Goal: Information Seeking & Learning: Find specific fact

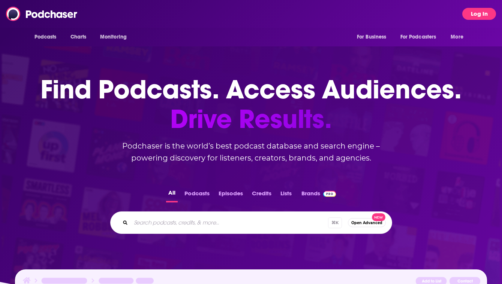
click at [469, 15] on button "Log In" at bounding box center [479, 14] width 34 height 12
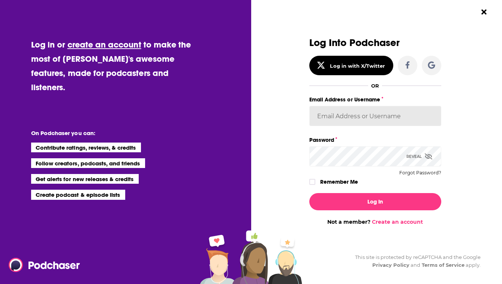
type input "[EMAIL_ADDRESS][PERSON_NAME][DOMAIN_NAME]"
click at [355, 190] on div "Log In Not a member? Create an account" at bounding box center [375, 206] width 132 height 38
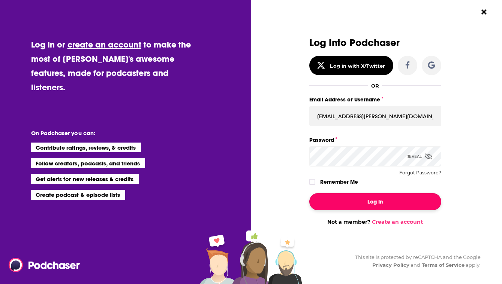
click at [350, 197] on button "Log In" at bounding box center [375, 201] width 132 height 17
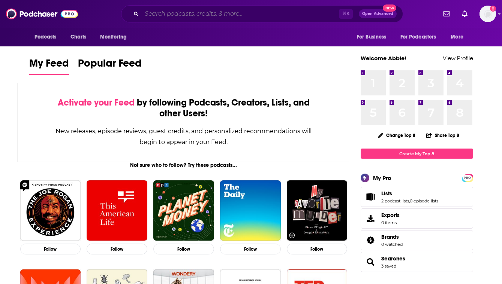
click at [272, 8] on input "Search podcasts, credits, & more..." at bounding box center [240, 14] width 197 height 12
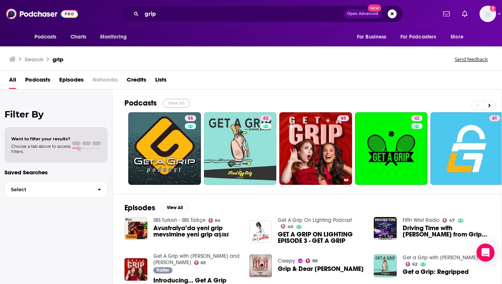
click at [171, 105] on button "View All" at bounding box center [176, 103] width 27 height 9
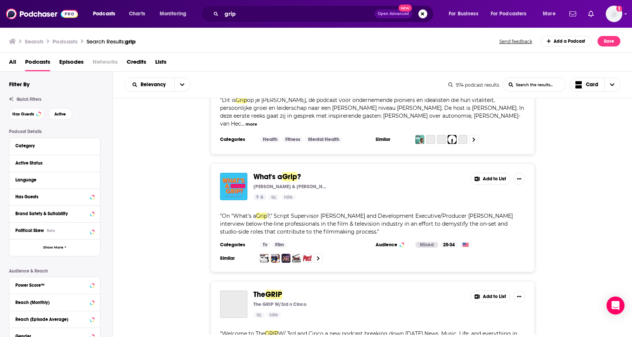
scroll to position [1389, 0]
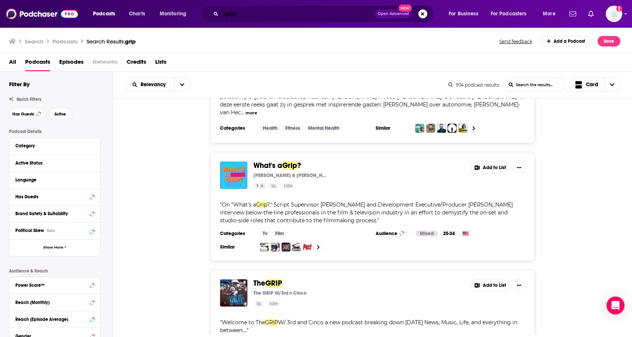
click at [231, 19] on input "grip" at bounding box center [297, 14] width 153 height 12
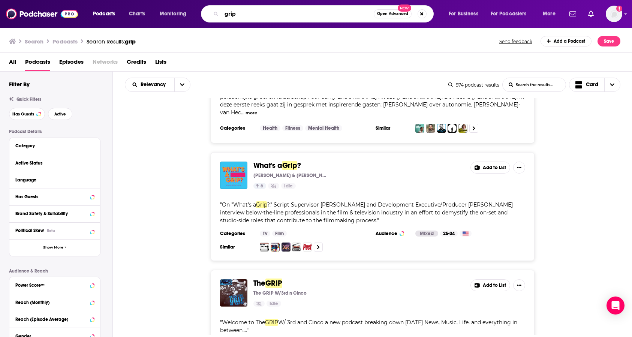
paste input "[PERSON_NAME]"
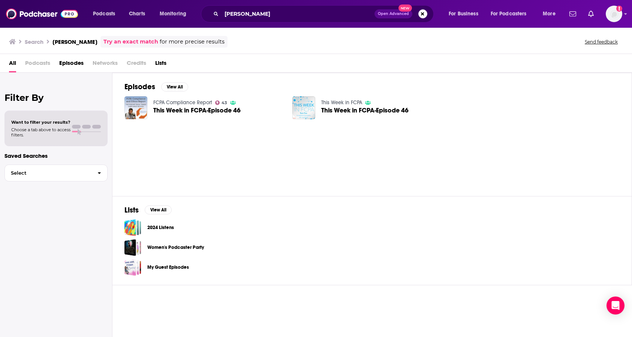
click at [390, 151] on div "Episodes View All FCPA Compliance Report 43 This Week in FCPA-Episode 46 This W…" at bounding box center [371, 134] width 519 height 123
click at [161, 61] on span "Lists" at bounding box center [160, 64] width 11 height 15
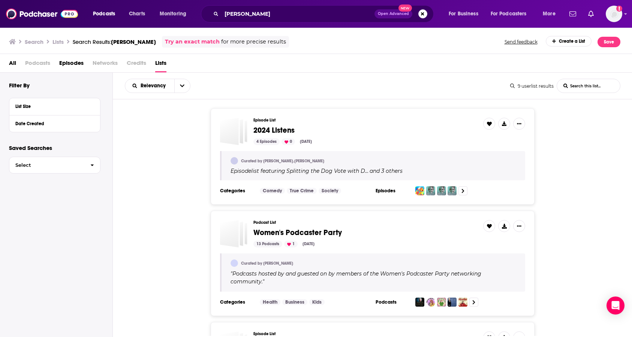
click at [70, 63] on span "Episodes" at bounding box center [71, 64] width 24 height 15
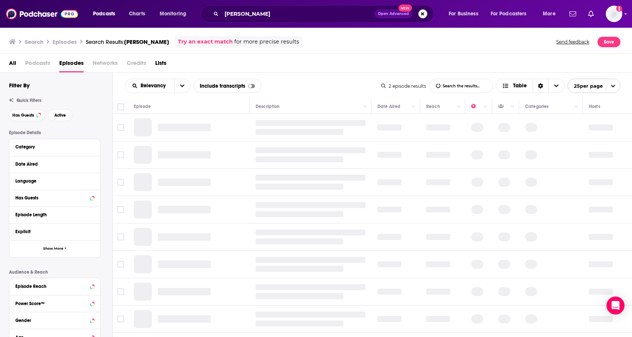
click at [15, 65] on span "All" at bounding box center [12, 64] width 7 height 15
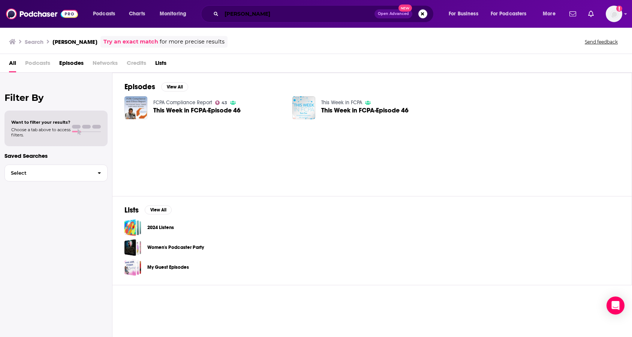
click at [265, 15] on input "[PERSON_NAME]" at bounding box center [297, 14] width 153 height 12
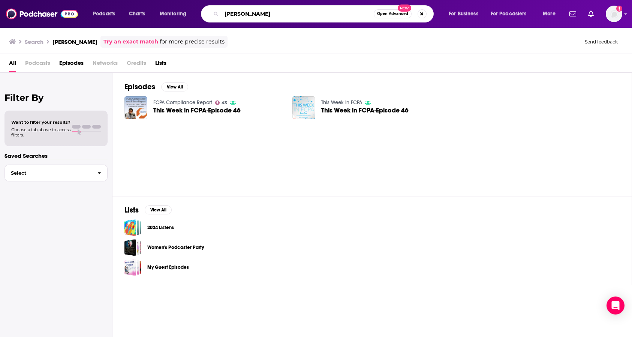
click at [265, 15] on input "[PERSON_NAME]" at bounding box center [297, 14] width 152 height 12
type input "g"
type input "Grip"
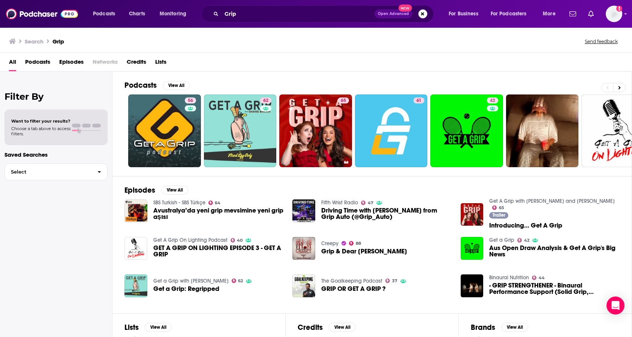
click at [43, 61] on span "Podcasts" at bounding box center [37, 63] width 25 height 15
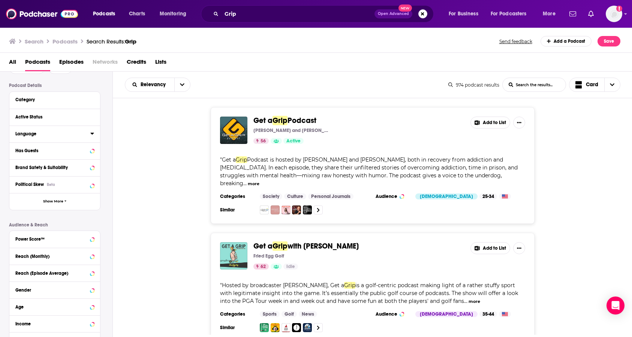
scroll to position [47, 0]
click at [54, 147] on div "Has Guests" at bounding box center [45, 149] width 60 height 5
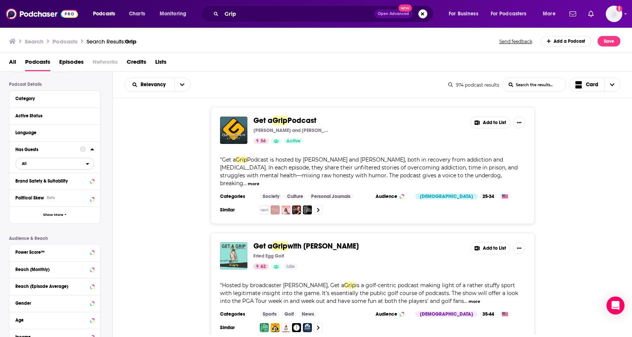
click at [44, 164] on span "All" at bounding box center [51, 164] width 70 height 10
click at [42, 187] on span "Has guests" at bounding box center [41, 188] width 44 height 4
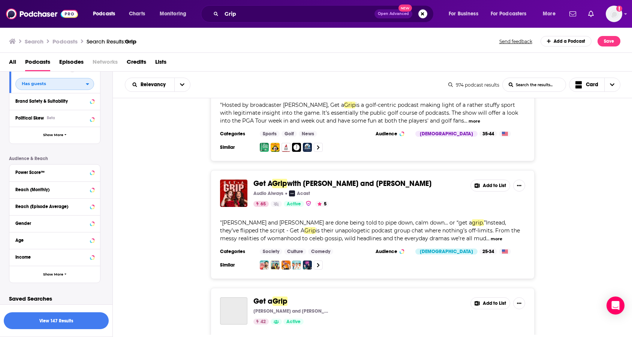
scroll to position [194, 0]
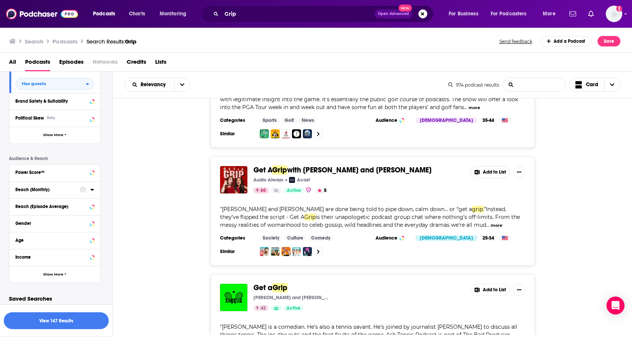
click at [501, 86] on -list-search-input "List Search Input" at bounding box center [534, 84] width 63 height 13
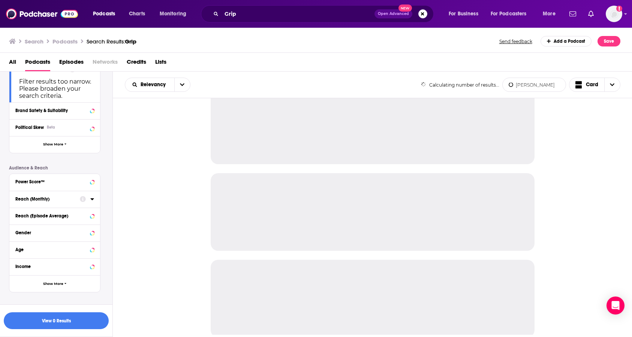
scroll to position [0, 0]
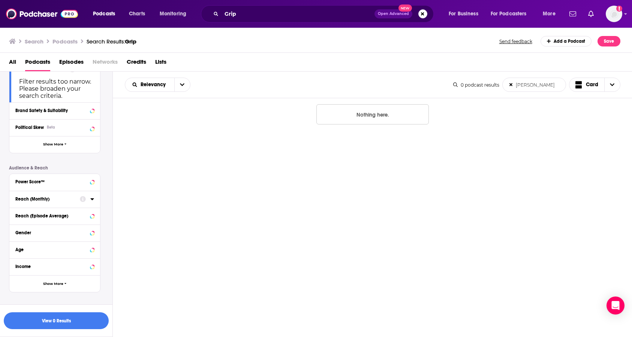
click at [501, 86] on -list-search-input "[PERSON_NAME]" at bounding box center [534, 84] width 63 height 13
type -list-search-input "[PERSON_NAME]"
click at [282, 12] on input "Grip" at bounding box center [297, 14] width 153 height 12
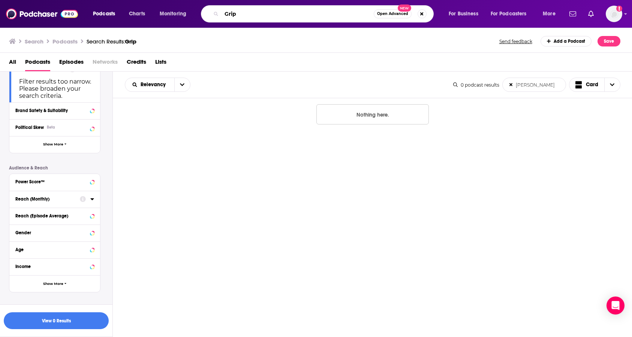
click at [282, 12] on input "Grip" at bounding box center [297, 14] width 152 height 12
paste input "[PERSON_NAME]"
type input "[PERSON_NAME]"
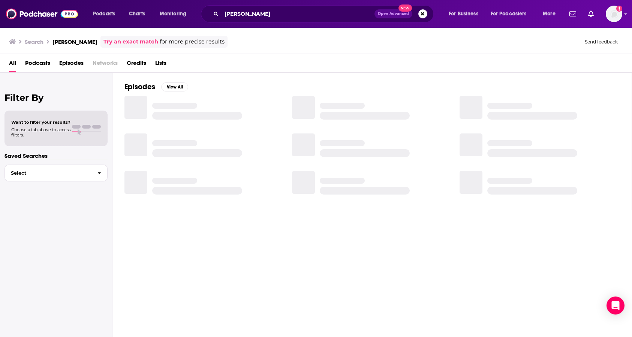
click at [287, 23] on div "Podcasts Charts Monitoring shruti goel Open Advanced New For Business For Podca…" at bounding box center [316, 14] width 632 height 28
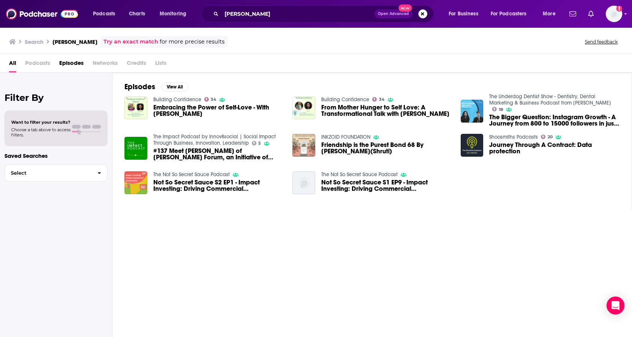
click at [14, 42] on icon at bounding box center [12, 41] width 7 height 5
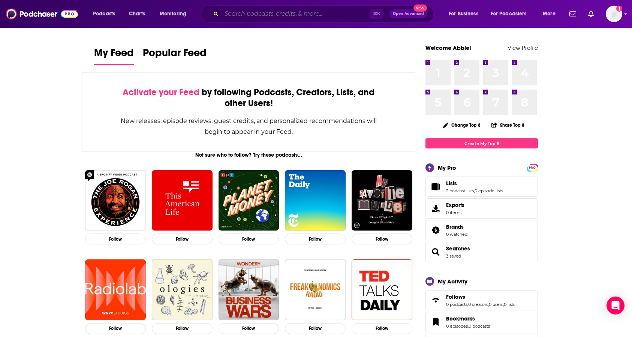
click at [221, 11] on input "Search podcasts, credits, & more..." at bounding box center [295, 14] width 148 height 12
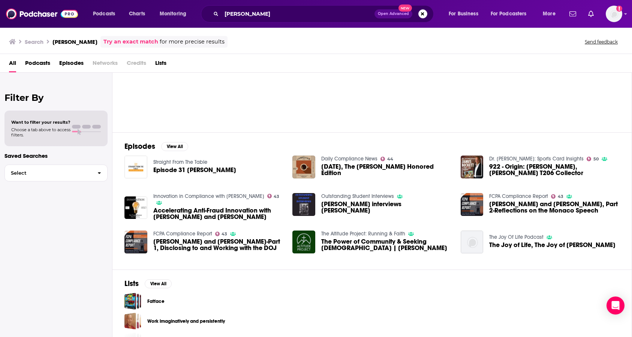
scroll to position [63, 0]
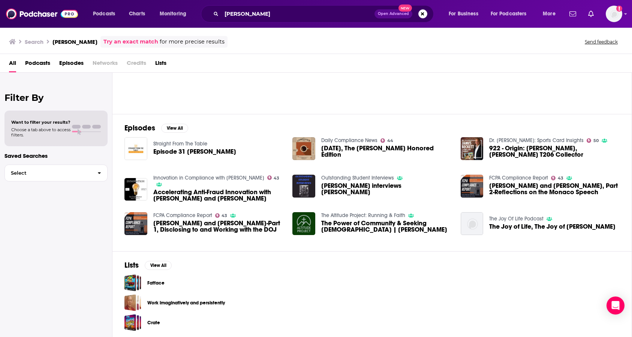
click at [61, 59] on span "Episodes" at bounding box center [71, 64] width 24 height 15
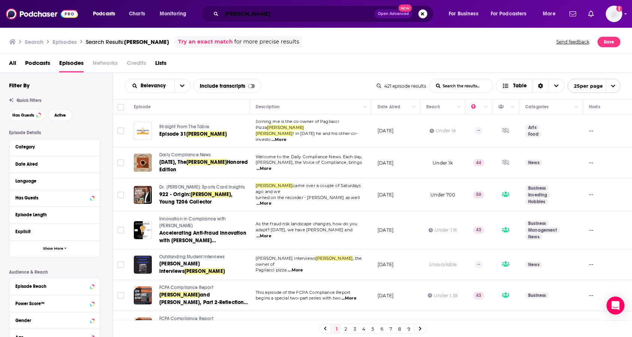
click at [249, 17] on input "[PERSON_NAME]" at bounding box center [297, 14] width 153 height 12
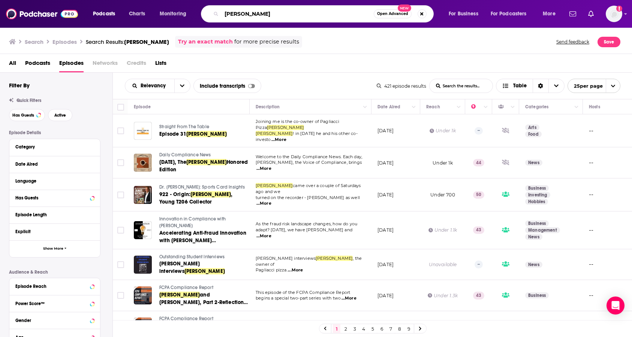
click at [249, 17] on input "[PERSON_NAME]" at bounding box center [297, 14] width 152 height 12
paste input "[PERSON_NAME],"
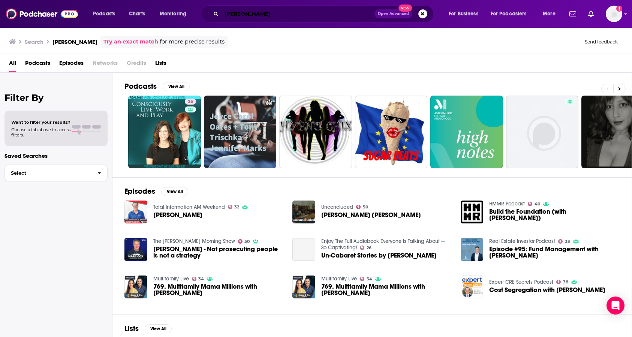
click at [298, 18] on input "[PERSON_NAME]" at bounding box center [297, 14] width 153 height 12
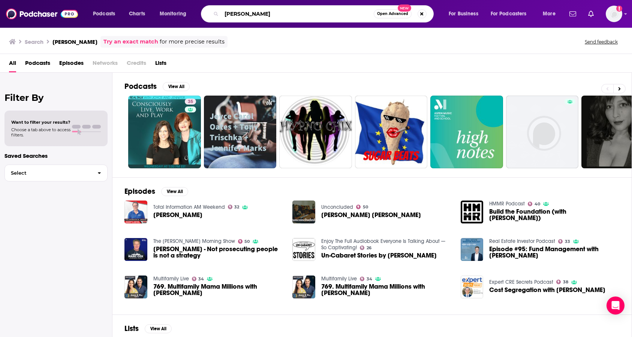
paste input "Podcast: EY’s [PERSON_NAME] on aligning stakeholders and building adaptive comp…"
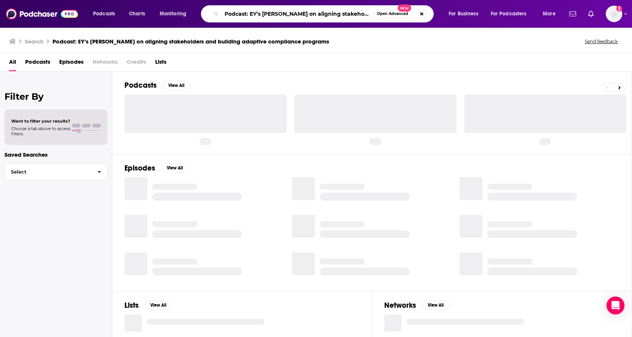
drag, startPoint x: 234, startPoint y: 14, endPoint x: 241, endPoint y: 15, distance: 7.1
click at [235, 14] on input "Podcast: EY’s [PERSON_NAME] on aligning stakeholders and building adaptive comp…" at bounding box center [297, 14] width 152 height 12
drag, startPoint x: 249, startPoint y: 13, endPoint x: 212, endPoint y: 14, distance: 36.7
click at [212, 14] on div "Podcast: EY’s [PERSON_NAME] on aligning stakeholders and building adaptive comp…" at bounding box center [317, 13] width 233 height 17
type input "EY’s [PERSON_NAME] on aligning stakeholders and building adaptive compliance pr…"
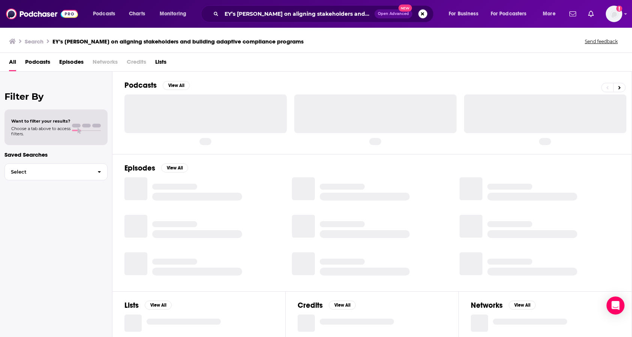
click at [75, 63] on span "Episodes" at bounding box center [71, 63] width 24 height 15
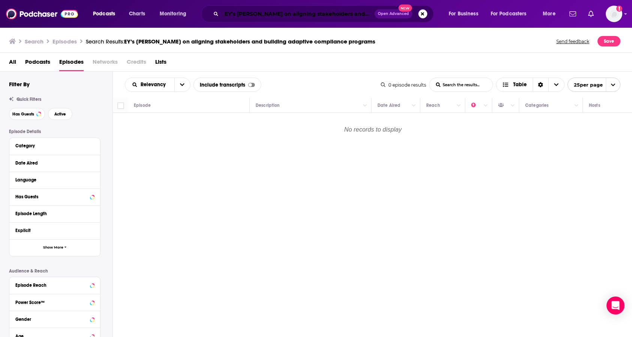
click at [265, 19] on input "EY’s [PERSON_NAME] on aligning stakeholders and building adaptive compliance pr…" at bounding box center [297, 14] width 153 height 12
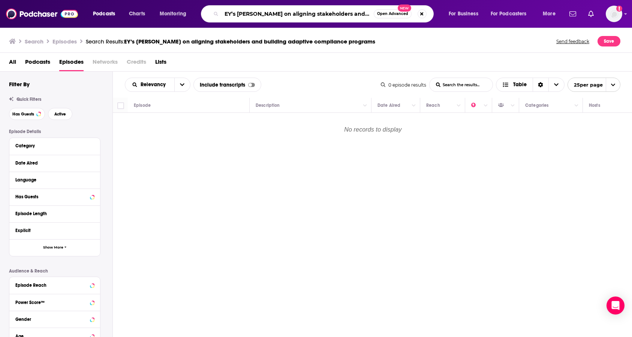
click at [265, 19] on input "EY’s [PERSON_NAME] on aligning stakeholders and building adaptive compliance pr…" at bounding box center [297, 14] width 152 height 12
click at [15, 43] on icon at bounding box center [12, 41] width 7 height 6
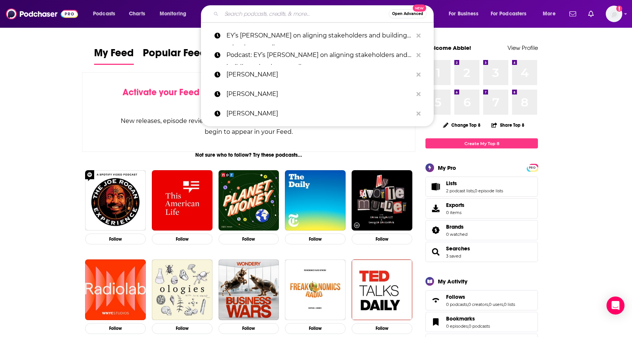
click at [272, 11] on input "Search podcasts, credits, & more..." at bounding box center [304, 14] width 167 height 12
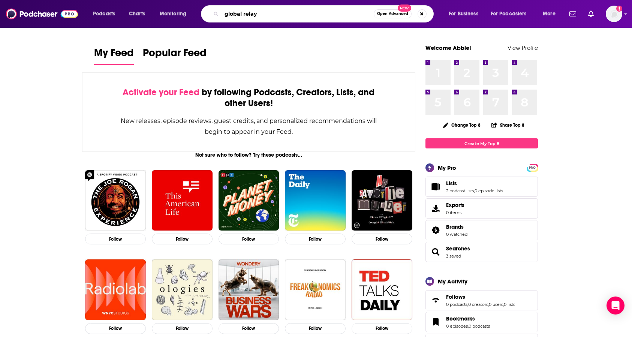
type input "global relay"
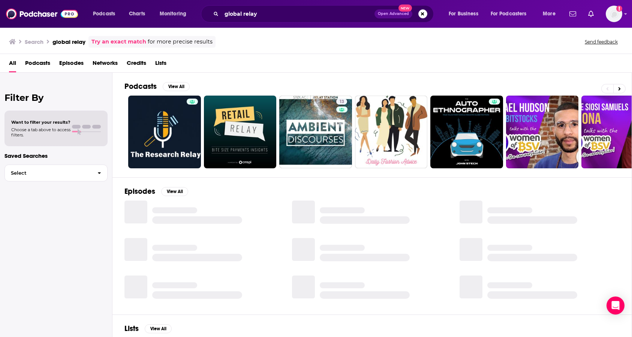
click at [133, 61] on span "Credits" at bounding box center [136, 64] width 19 height 15
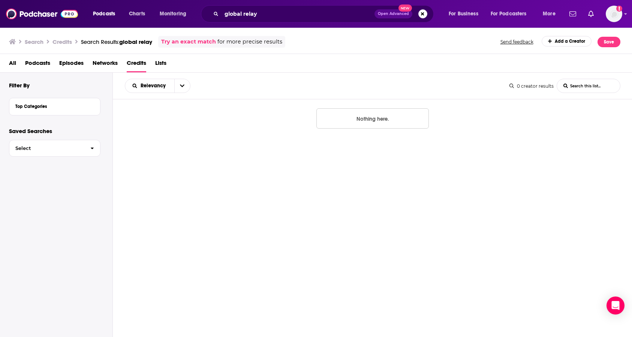
click at [108, 63] on span "Networks" at bounding box center [105, 64] width 25 height 15
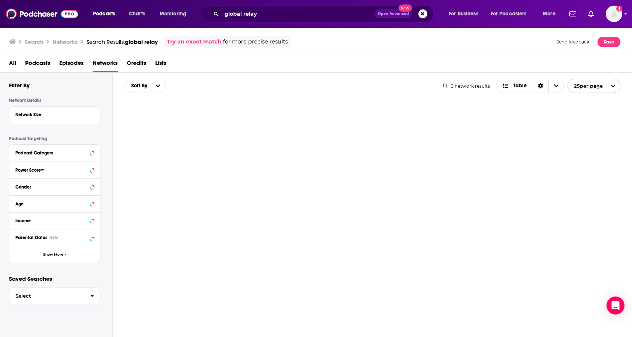
drag, startPoint x: 483, startPoint y: 96, endPoint x: 471, endPoint y: 99, distance: 12.7
click at [483, 96] on div "Sort By Table 0 network results Table 25 per page" at bounding box center [372, 86] width 519 height 26
click at [13, 40] on icon at bounding box center [12, 42] width 7 height 6
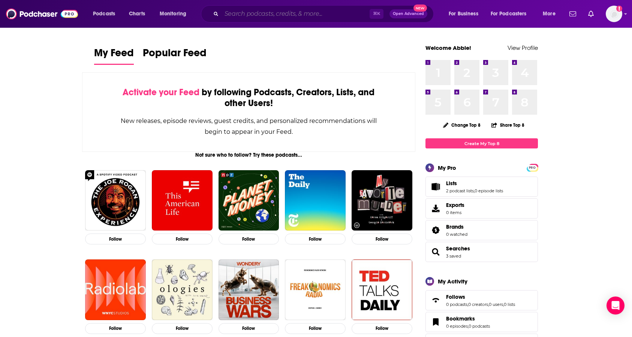
click at [274, 12] on input "Search podcasts, credits, & more..." at bounding box center [295, 14] width 148 height 12
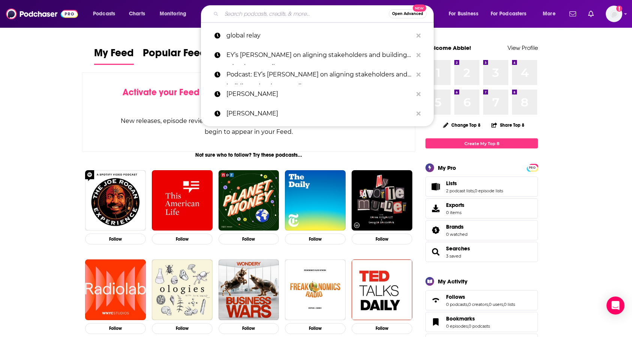
paste input "[PERSON_NAME]"
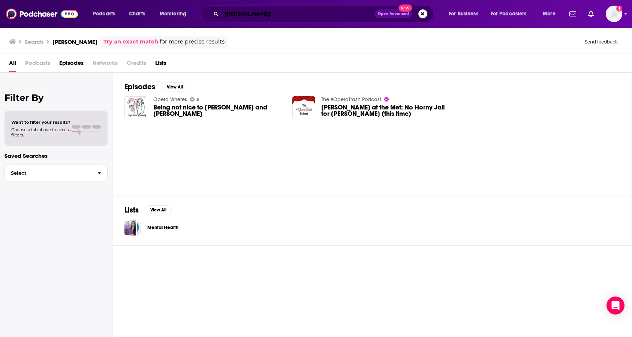
click at [303, 15] on input "[PERSON_NAME]" at bounding box center [297, 14] width 153 height 12
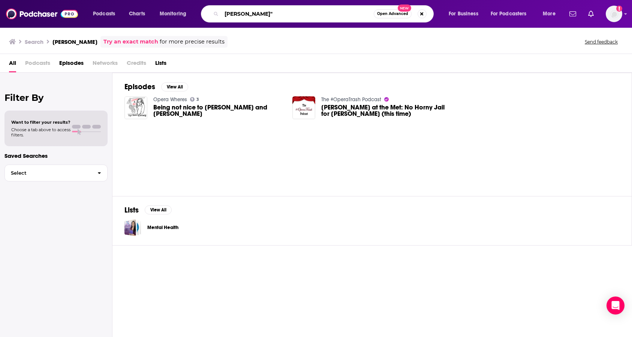
click at [227, 13] on input "[PERSON_NAME]"" at bounding box center [297, 14] width 152 height 12
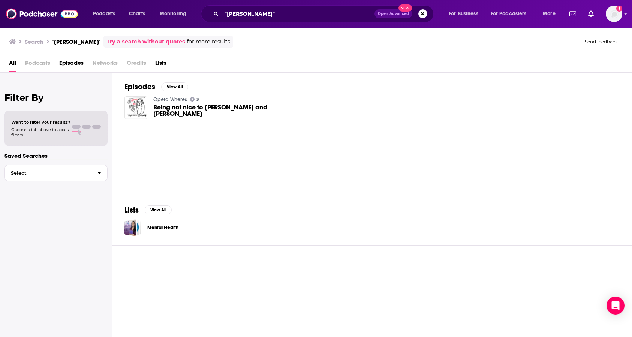
click at [9, 63] on span "All" at bounding box center [12, 64] width 7 height 15
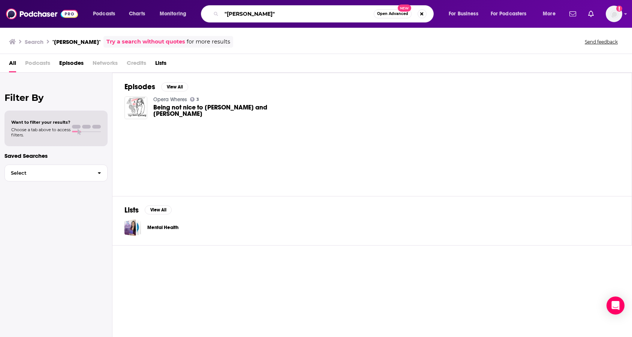
click at [245, 16] on input ""[PERSON_NAME]"" at bounding box center [297, 14] width 152 height 12
paste input "Grip Podcast"
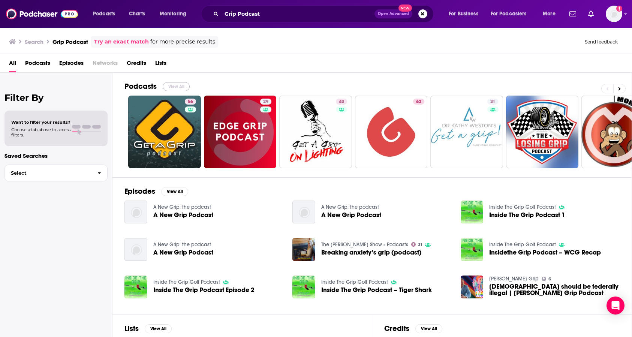
click at [180, 85] on button "View All" at bounding box center [176, 86] width 27 height 9
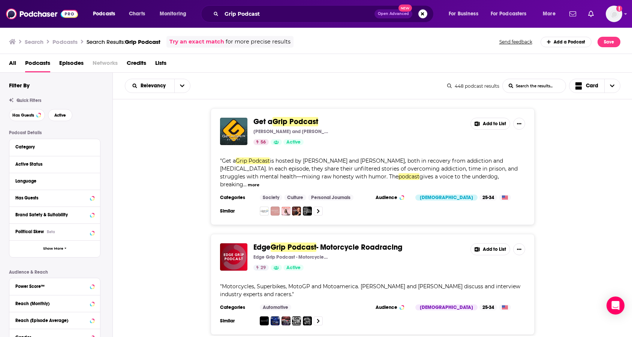
click at [221, 18] on div "Grip Podcast Open Advanced New" at bounding box center [317, 13] width 233 height 17
click at [224, 15] on input "Grip Podcast" at bounding box center [297, 14] width 153 height 12
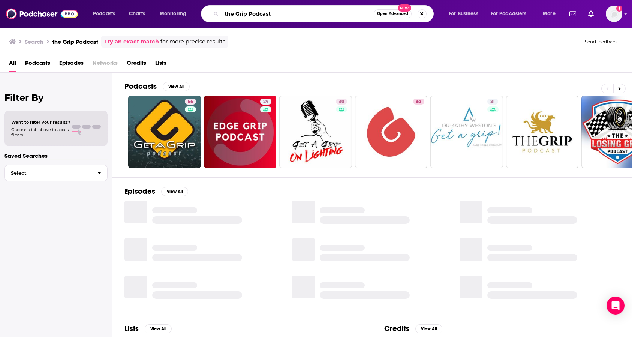
click at [229, 14] on input "the Grip Podcast" at bounding box center [297, 14] width 152 height 12
click at [225, 14] on input "the Grip Podcast" at bounding box center [297, 14] width 152 height 12
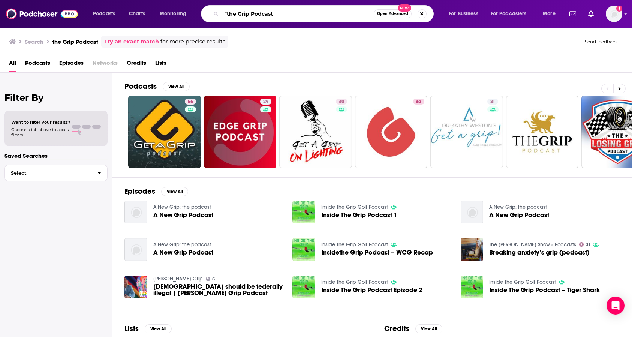
click at [296, 12] on input ""the Grip Podcast" at bounding box center [297, 14] width 152 height 12
type input ""the Grip Podcast""
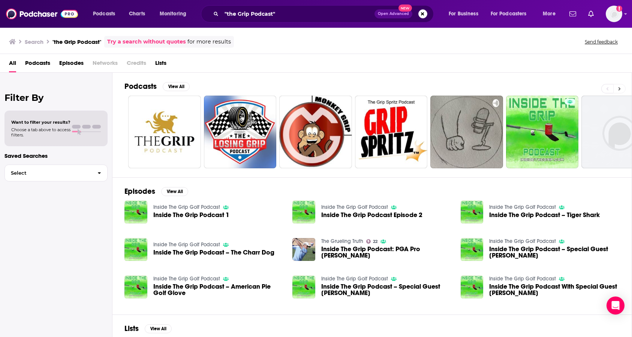
click at [501, 88] on icon at bounding box center [619, 88] width 2 height 3
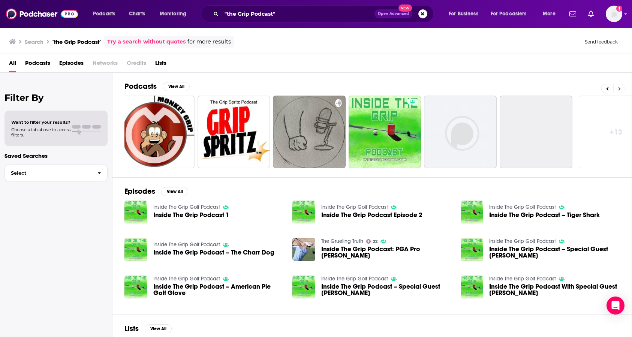
scroll to position [0, 181]
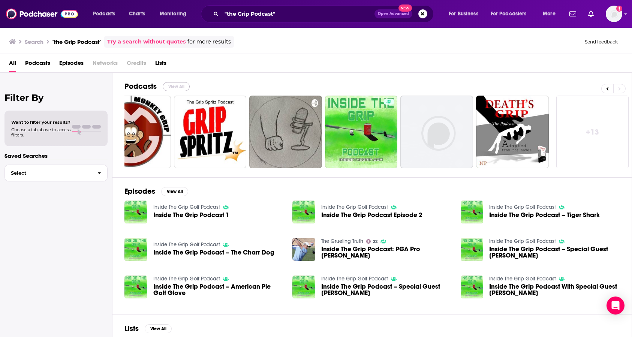
click at [171, 88] on button "View All" at bounding box center [176, 86] width 27 height 9
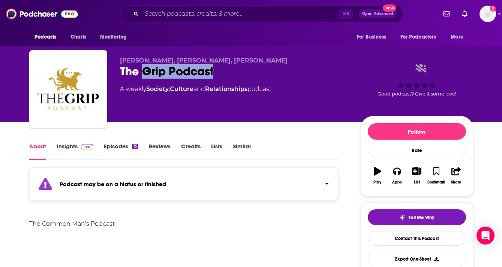
drag, startPoint x: 223, startPoint y: 75, endPoint x: 144, endPoint y: 72, distance: 79.1
click at [144, 72] on div "The Grip Podcast" at bounding box center [234, 71] width 229 height 15
copy h1 "Grip Podcast"
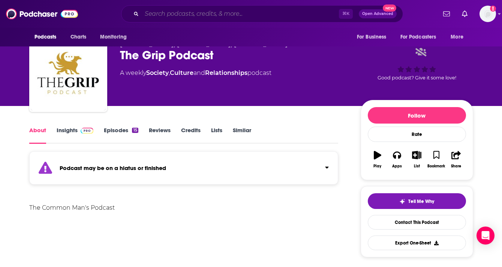
click at [185, 8] on input "Search podcasts, credits, & more..." at bounding box center [240, 14] width 197 height 12
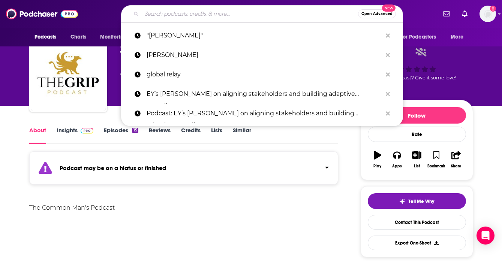
scroll to position [16, 0]
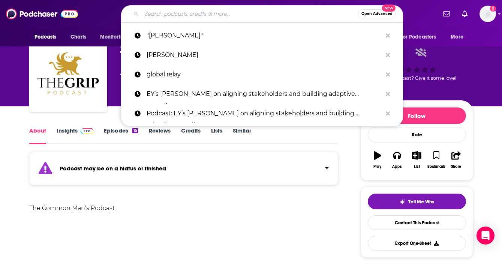
paste input "Grip Podcast"
type input "Grip Podcast"
